Goal: Task Accomplishment & Management: Manage account settings

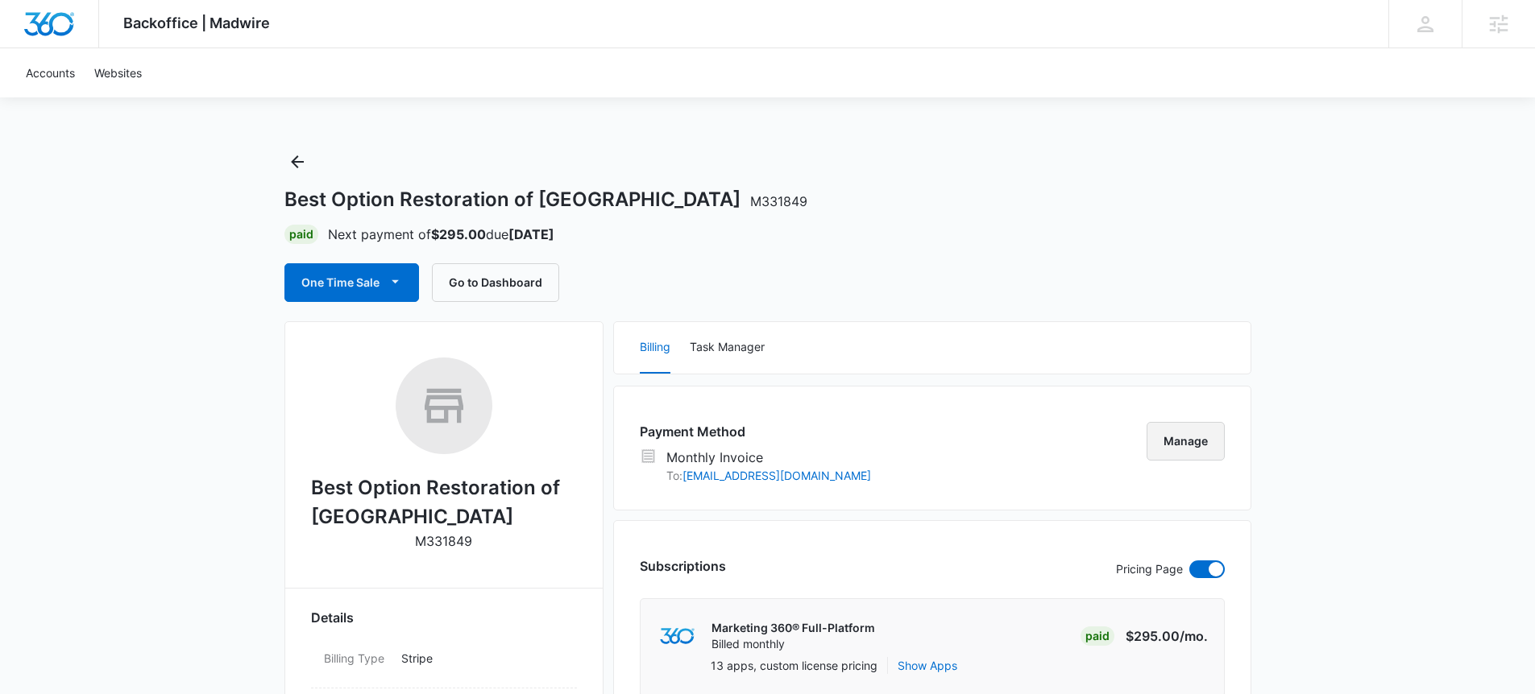
click at [1174, 438] on button "Manage" at bounding box center [1185, 441] width 78 height 39
click at [1143, 426] on div "Payment Method Monthly Invoice To: [EMAIL_ADDRESS][DOMAIN_NAME] Manage" at bounding box center [932, 448] width 638 height 125
click at [1178, 445] on button "Manage" at bounding box center [1185, 441] width 78 height 39
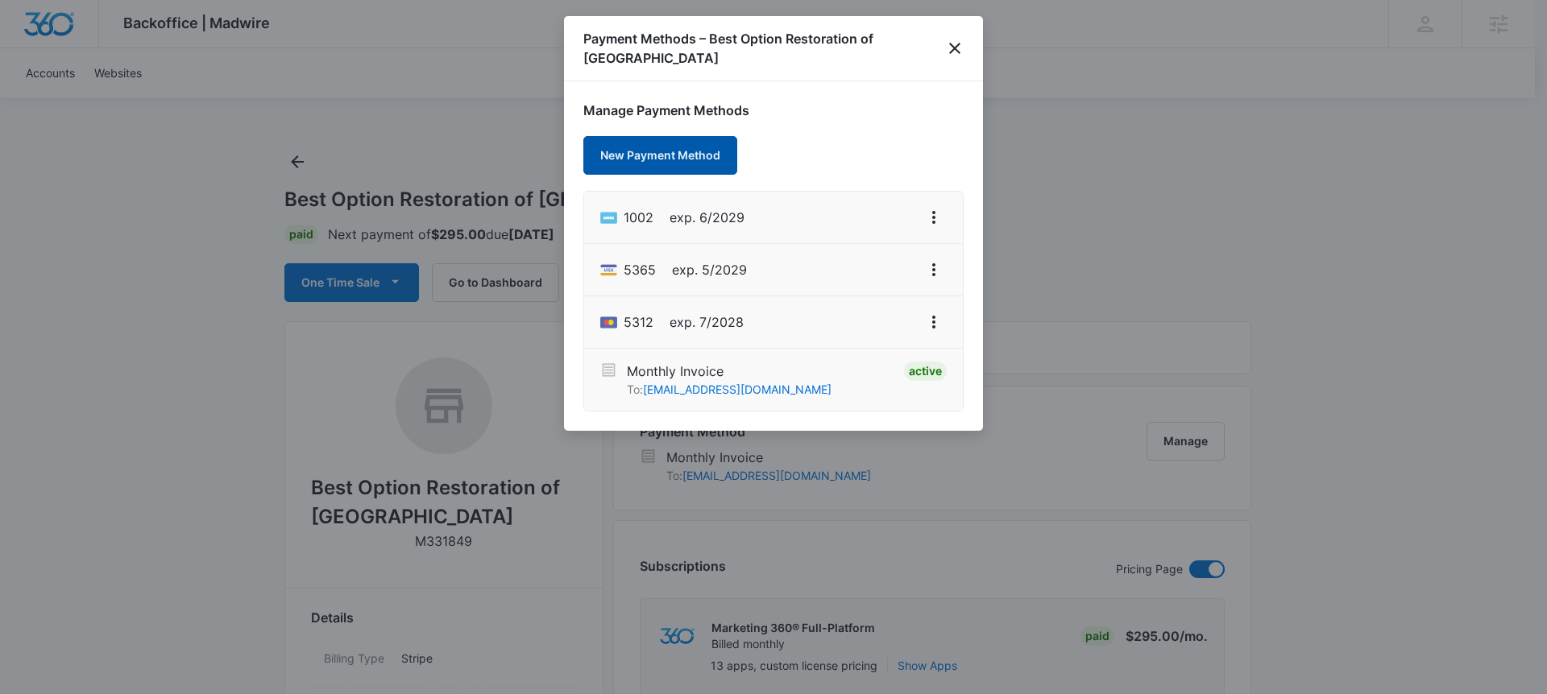
click at [669, 159] on button "New Payment Method" at bounding box center [660, 155] width 154 height 39
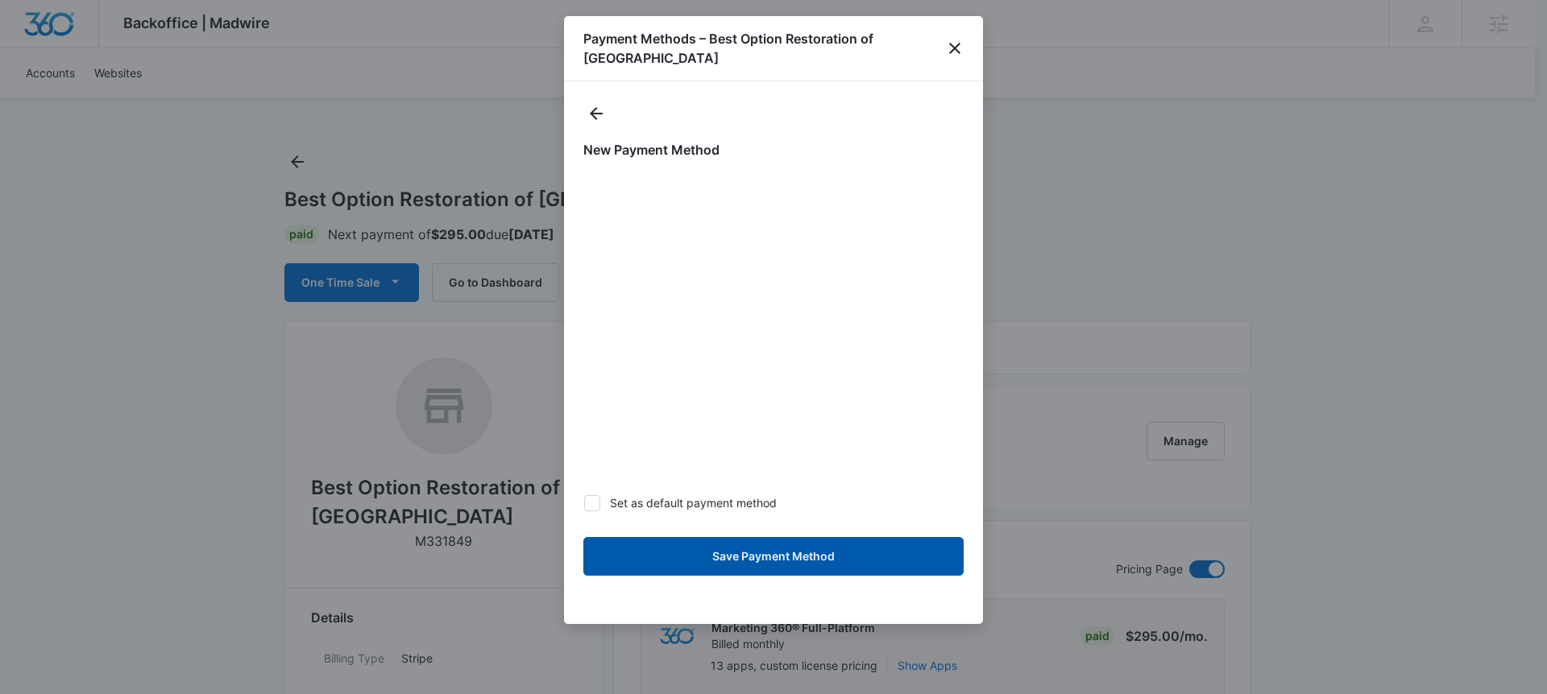
click at [712, 553] on button "Save Payment Method" at bounding box center [773, 556] width 380 height 39
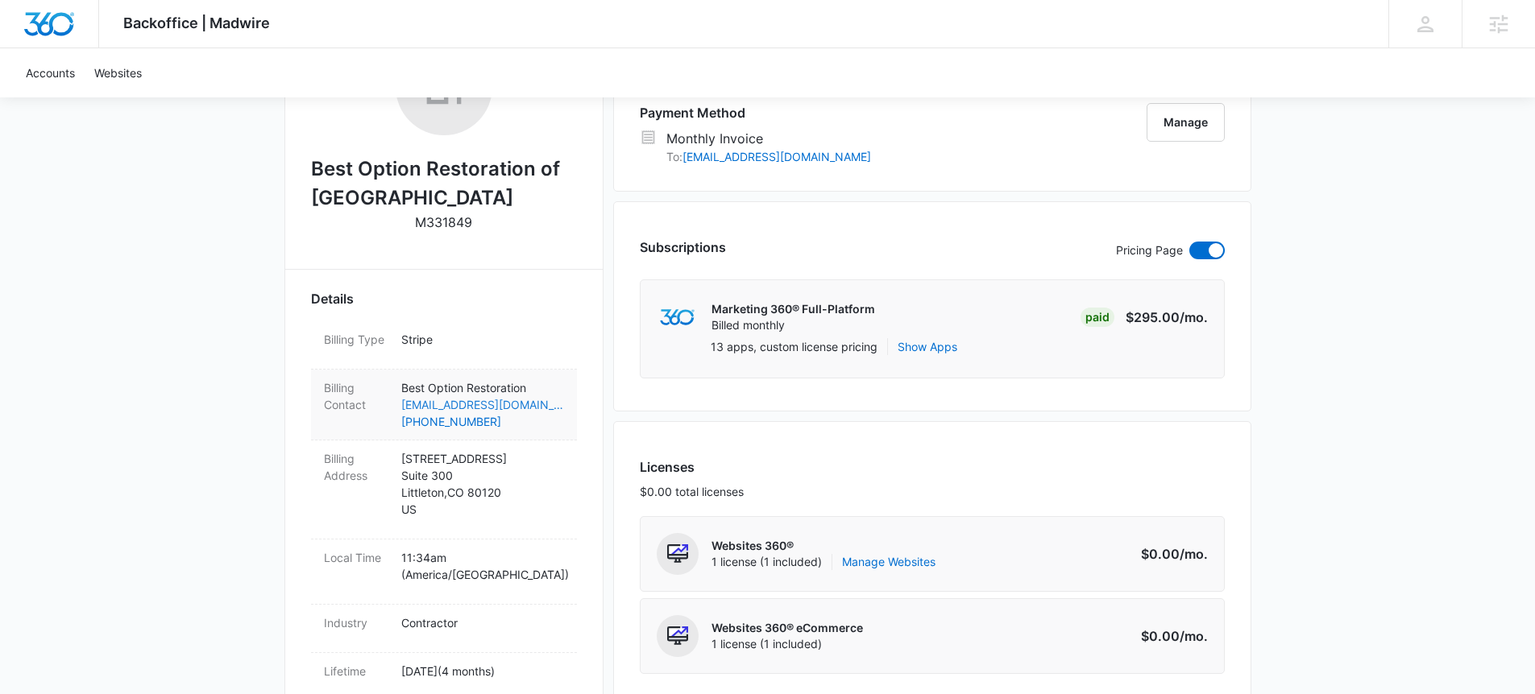
scroll to position [330, 0]
